Goal: Check status: Check status

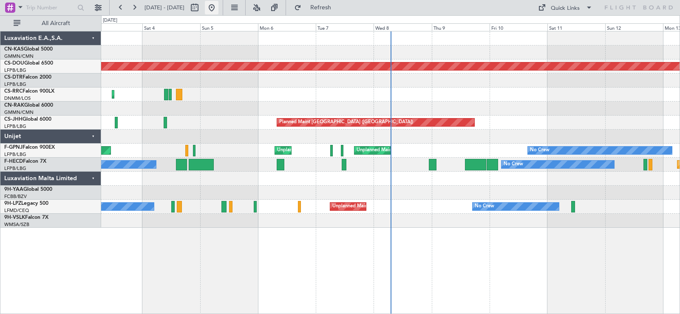
click at [218, 10] on button at bounding box center [212, 8] width 14 height 14
click at [218, 4] on button at bounding box center [212, 8] width 14 height 14
click at [218, 8] on button at bounding box center [212, 8] width 14 height 14
click at [218, 12] on button at bounding box center [212, 8] width 14 height 14
click at [218, 8] on button at bounding box center [212, 8] width 14 height 14
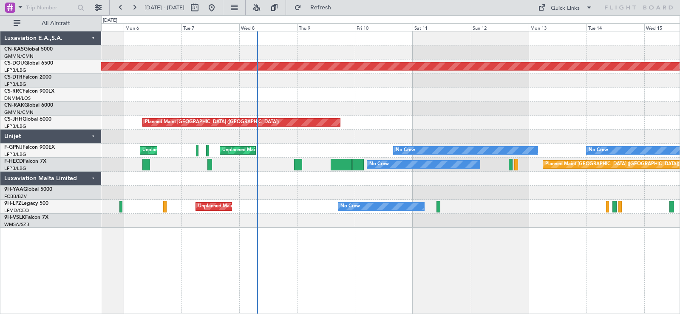
click at [400, 115] on div at bounding box center [390, 109] width 578 height 14
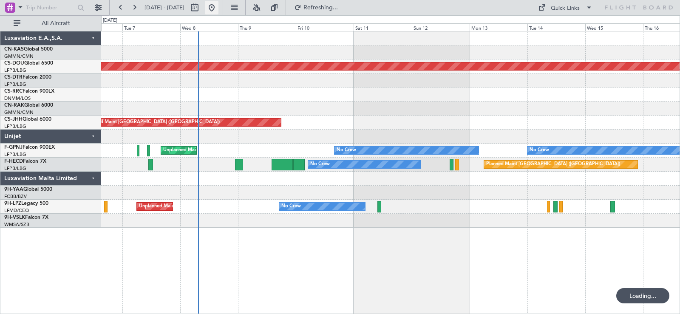
click at [218, 8] on button at bounding box center [212, 8] width 14 height 14
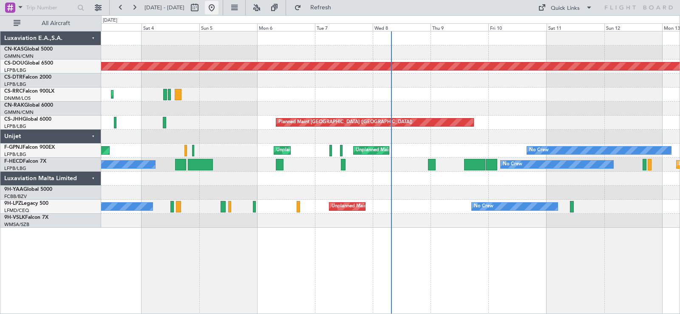
click at [218, 10] on button at bounding box center [212, 8] width 14 height 14
click at [218, 9] on button at bounding box center [212, 8] width 14 height 14
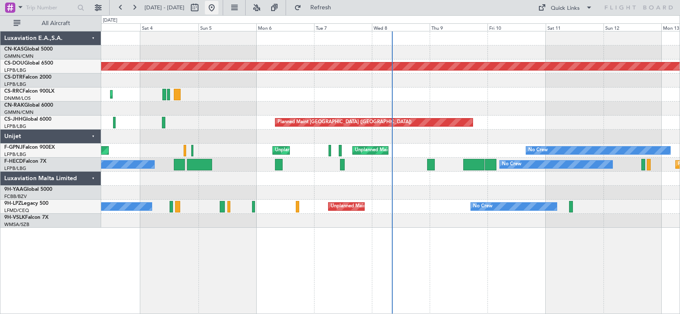
click at [218, 7] on button at bounding box center [212, 8] width 14 height 14
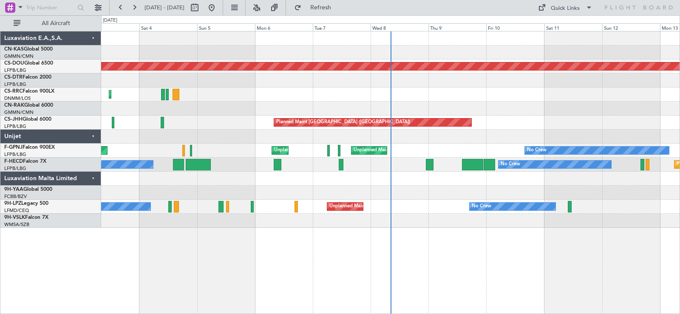
click at [594, 138] on div at bounding box center [390, 137] width 578 height 14
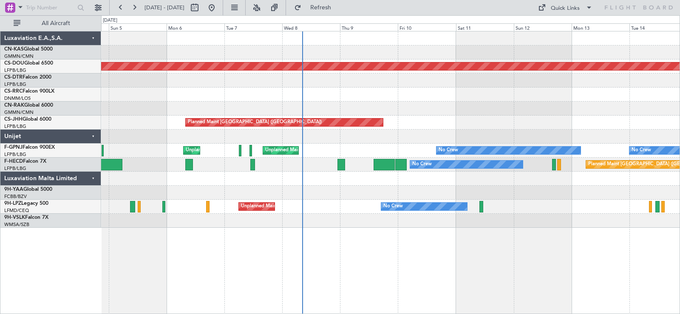
click at [454, 123] on div "Planned Maint [GEOGRAPHIC_DATA] ([GEOGRAPHIC_DATA])" at bounding box center [390, 123] width 578 height 14
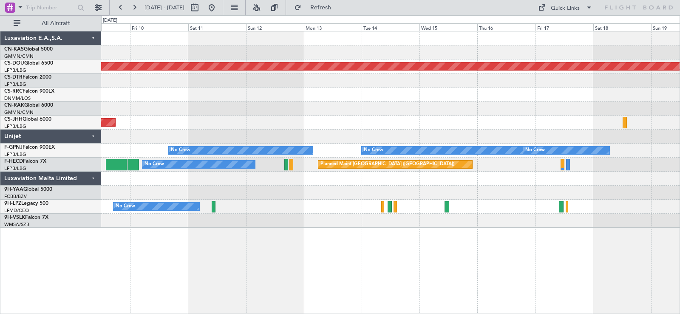
click at [305, 105] on div "Planned Maint London ([GEOGRAPHIC_DATA]) Planned Maint [GEOGRAPHIC_DATA] ([GEOG…" at bounding box center [390, 129] width 578 height 196
click at [600, 109] on div "Planned Maint London ([GEOGRAPHIC_DATA]) Planned Maint [GEOGRAPHIC_DATA] ([GEOG…" at bounding box center [390, 129] width 578 height 196
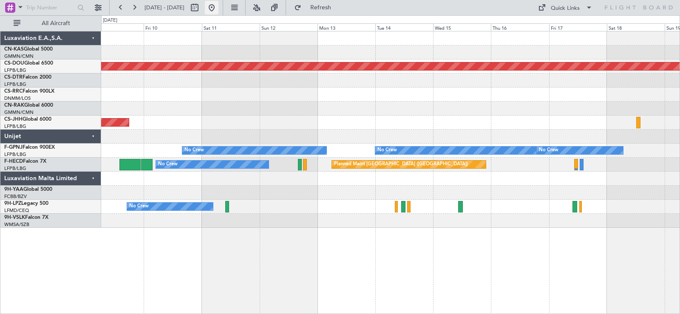
click at [218, 1] on button at bounding box center [212, 8] width 14 height 14
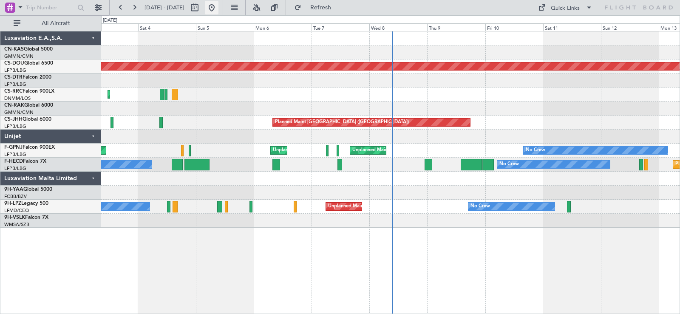
click at [218, 8] on button at bounding box center [212, 8] width 14 height 14
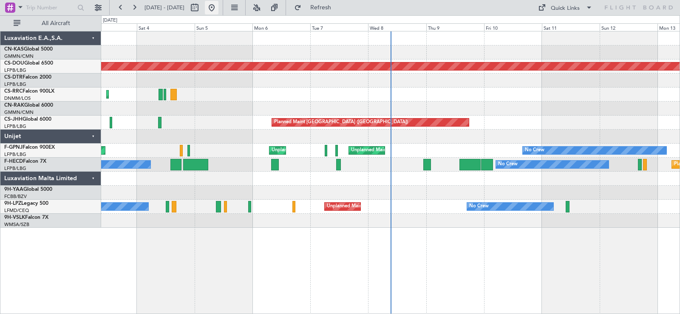
click at [218, 11] on button at bounding box center [212, 8] width 14 height 14
click at [218, 9] on button at bounding box center [212, 8] width 14 height 14
click at [218, 5] on button at bounding box center [212, 8] width 14 height 14
click at [218, 6] on button at bounding box center [212, 8] width 14 height 14
click at [218, 5] on button at bounding box center [212, 8] width 14 height 14
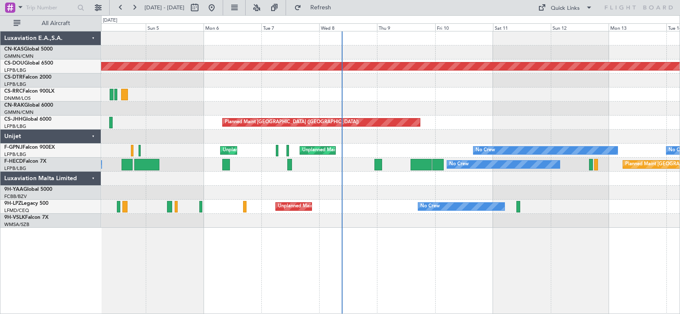
click at [483, 109] on div at bounding box center [390, 109] width 578 height 14
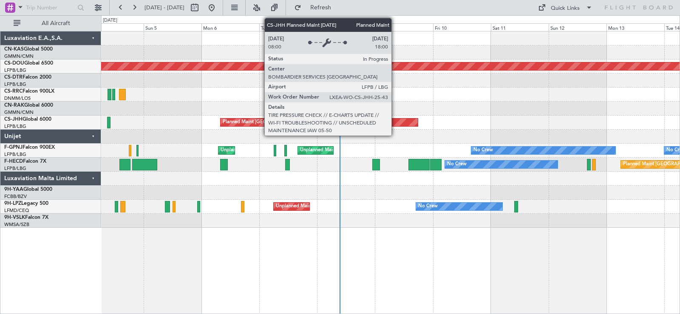
click at [395, 121] on div "Planned Maint [GEOGRAPHIC_DATA] ([GEOGRAPHIC_DATA])" at bounding box center [318, 123] width 197 height 8
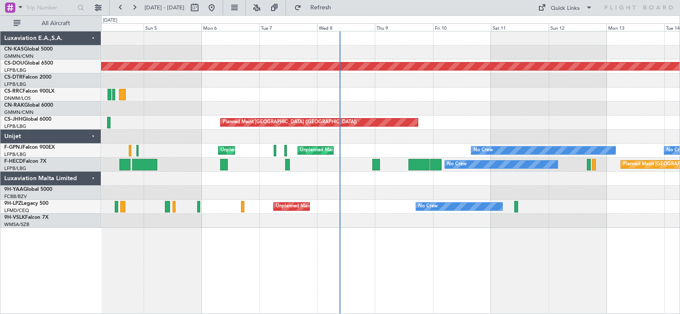
click at [393, 102] on div at bounding box center [390, 109] width 578 height 14
